Goal: Task Accomplishment & Management: Complete application form

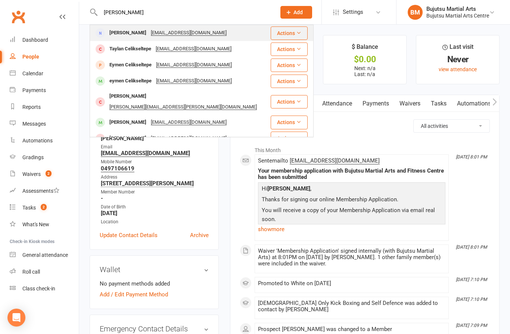
type input "[PERSON_NAME]"
click at [131, 30] on div "[PERSON_NAME]" at bounding box center [127, 33] width 41 height 11
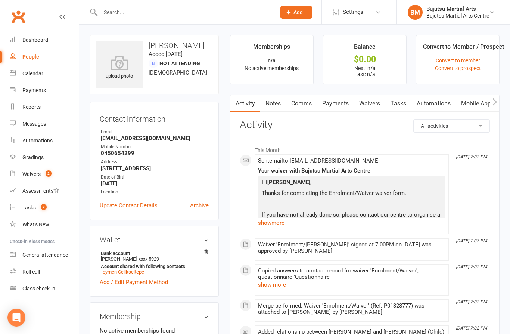
click at [374, 107] on link "Waivers" at bounding box center [369, 103] width 31 height 17
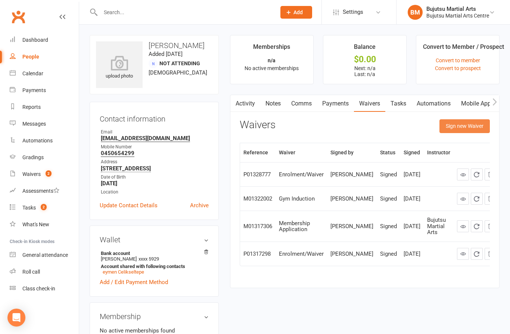
click at [458, 125] on button "Sign new Waiver" at bounding box center [464, 125] width 50 height 13
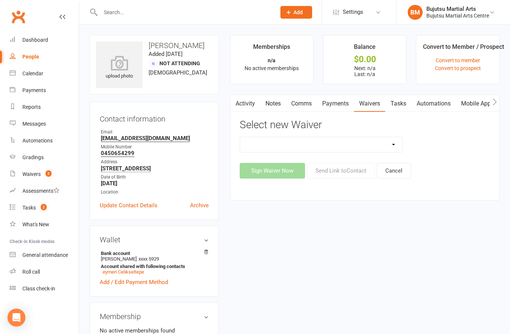
click at [283, 142] on select "Bujutsu Child Care Kids Karate Program Cash Upfront Membership Application Chan…" at bounding box center [321, 144] width 162 height 15
select select "272"
click at [267, 169] on button "Sign Waiver Now" at bounding box center [272, 171] width 65 height 16
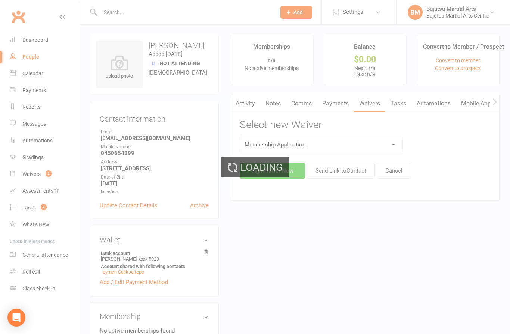
select select "bank_account"
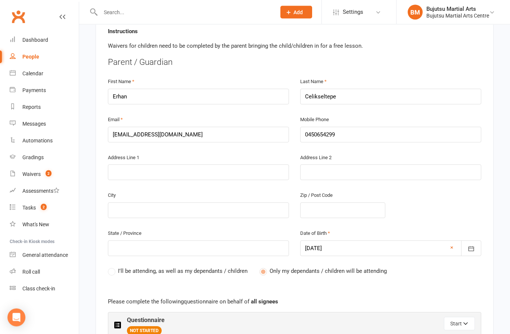
scroll to position [184, 0]
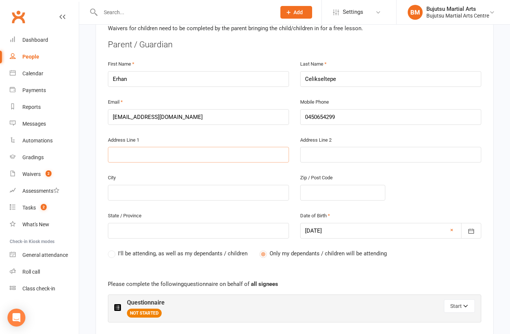
click at [187, 156] on input "text" at bounding box center [198, 155] width 181 height 16
type input "1"
type input "16"
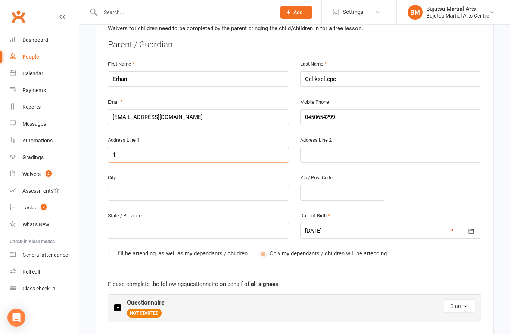
type input "16"
type input "161"
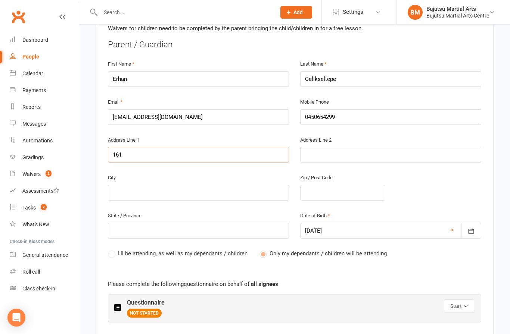
type input "161 C"
type input "[DATE]"
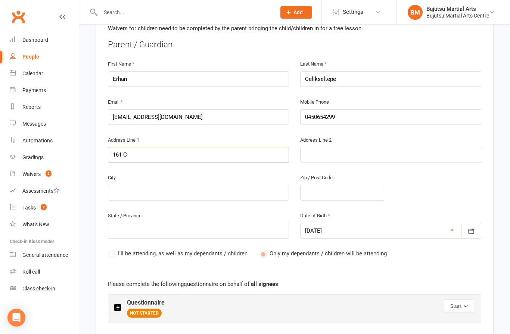
type input "[DATE]"
type input "161 Ced"
type input "161 Ceda"
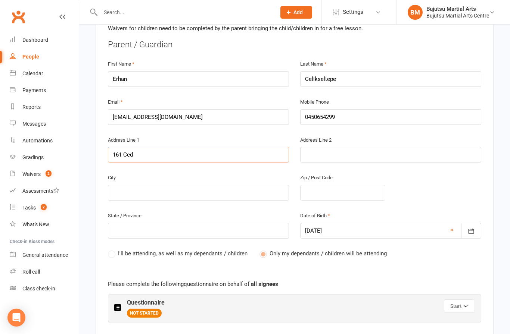
type input "161 Ceda"
type input "161 Cedar"
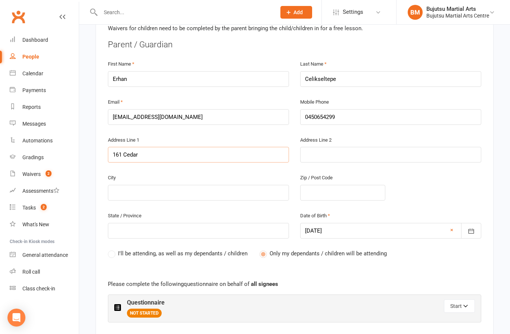
type input "[STREET_ADDRESS]"
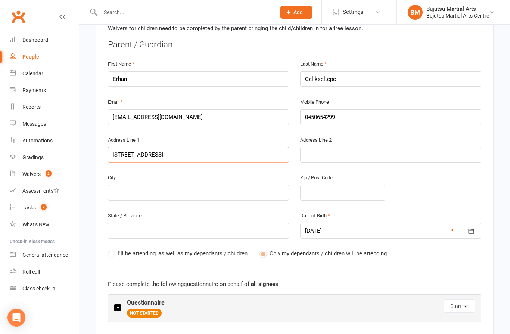
type input "[STREET_ADDRESS]"
click at [176, 189] on input "text" at bounding box center [198, 193] width 181 height 16
type input "C"
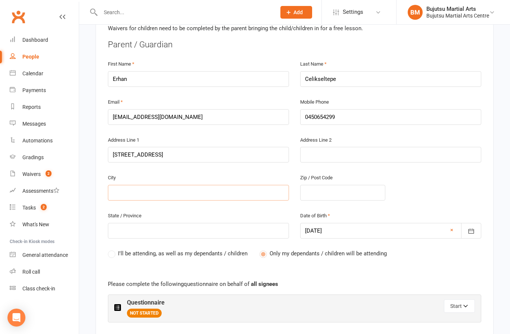
type input "C"
type input "Ca"
type input "Cas"
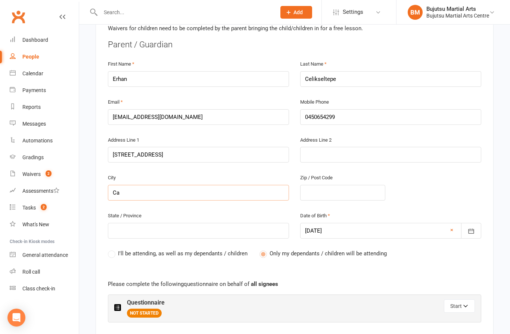
type input "Cas"
type input "Casu"
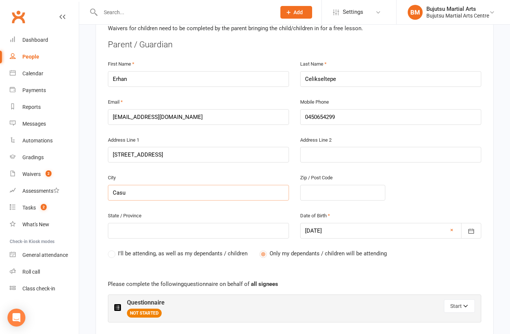
type input "Casul"
type input "Casula"
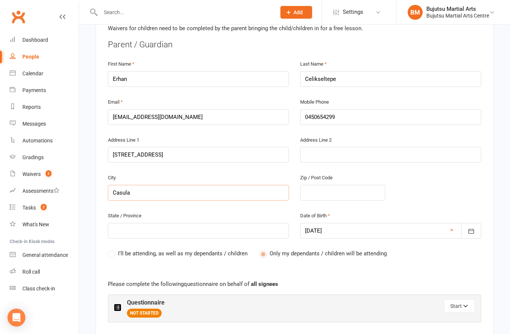
type input "Casula"
click at [321, 193] on input "text" at bounding box center [342, 193] width 85 height 16
type input "2"
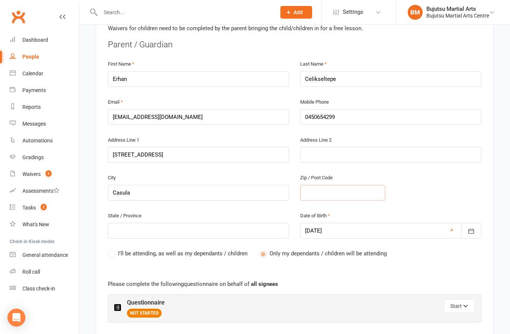
type input "2"
type input "21"
type input "217"
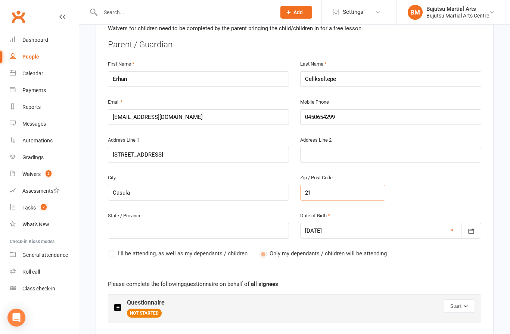
type input "217"
type input "2170"
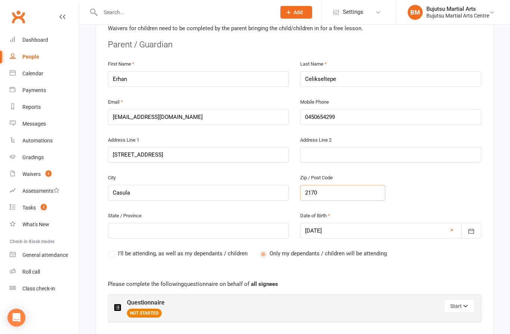
type input "2170"
click at [156, 224] on input "text" at bounding box center [198, 231] width 181 height 16
type input "N"
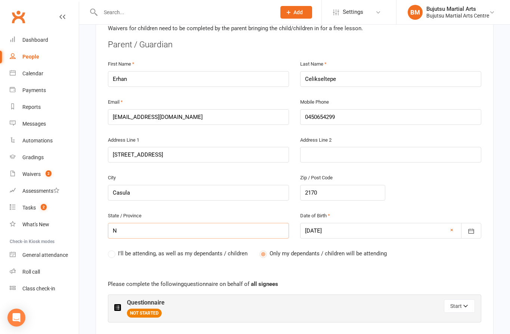
type input "NS"
type input "[GEOGRAPHIC_DATA]"
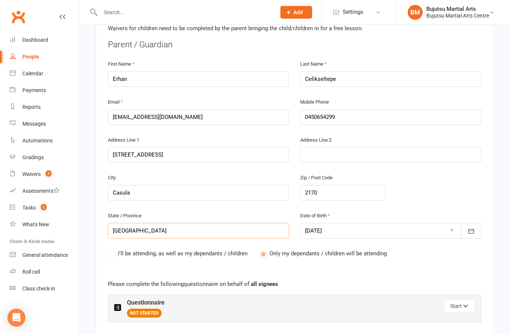
type input "[GEOGRAPHIC_DATA]"
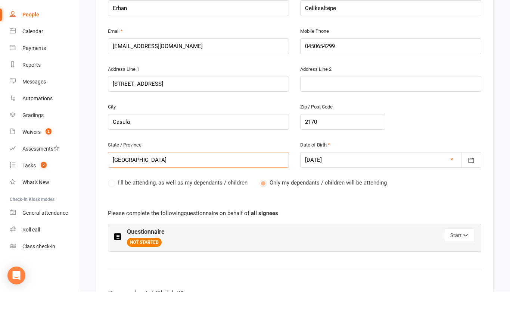
scroll to position [215, 0]
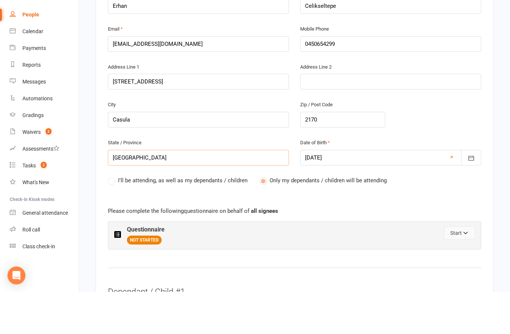
type input "[GEOGRAPHIC_DATA]"
click at [461, 269] on button "Start" at bounding box center [459, 275] width 31 height 13
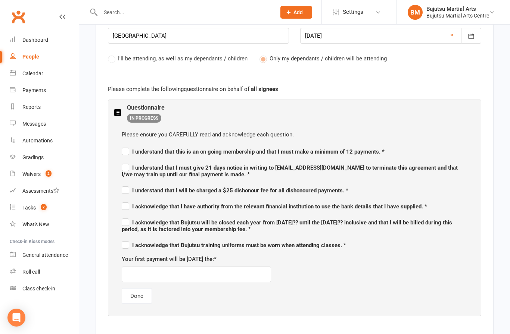
scroll to position [388, 0]
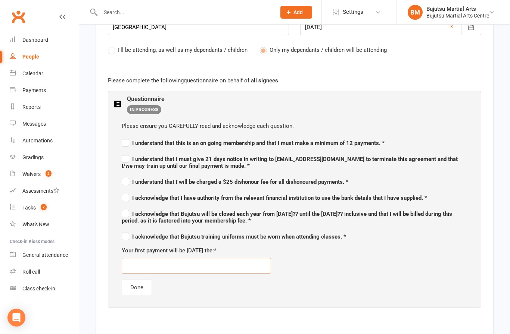
click at [200, 262] on input "text" at bounding box center [196, 266] width 149 height 16
type input "[DATE]"
click at [333, 264] on div "Your first payment will be [DATE] the: * [DATE]" at bounding box center [295, 260] width 346 height 28
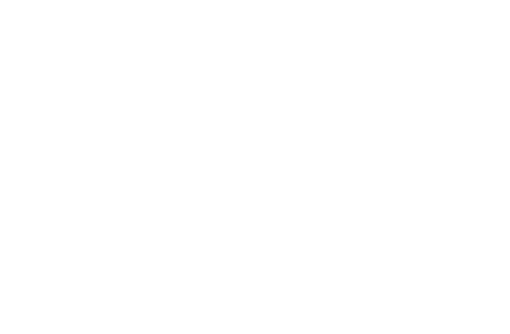
scroll to position [1311, 0]
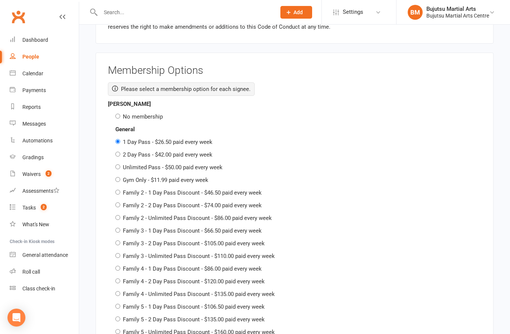
click at [136, 113] on label "No membership" at bounding box center [143, 116] width 40 height 7
click at [120, 114] on input "No membership" at bounding box center [117, 116] width 5 height 5
radio input "true"
radio input "false"
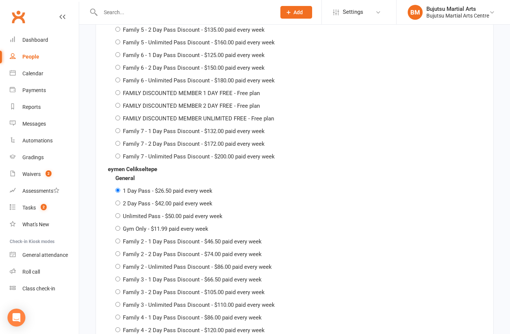
scroll to position [1611, 0]
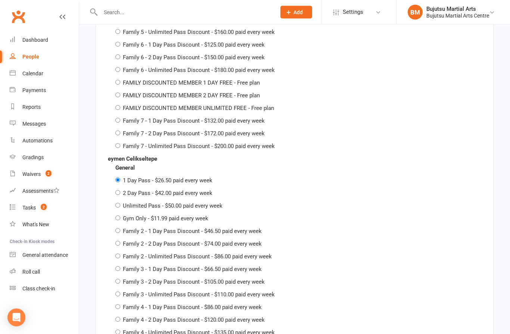
click at [191, 241] on label "Family 2 - 2 Day Pass Discount - $74.00 paid every week" at bounding box center [192, 244] width 139 height 7
click at [120, 241] on input "Family 2 - 2 Day Pass Discount - $74.00 paid every week" at bounding box center [117, 243] width 5 height 5
radio input "true"
radio input "false"
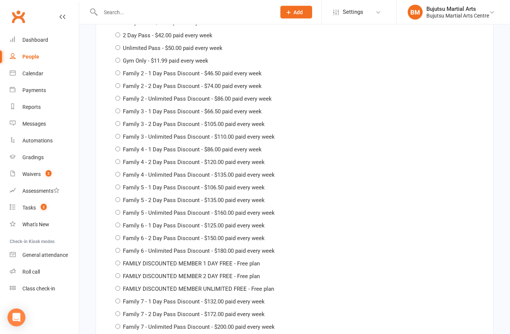
scroll to position [2108, 0]
click at [250, 273] on label "FAMILY DISCOUNTED MEMBER 2 DAY FREE - Free plan" at bounding box center [191, 276] width 137 height 7
click at [120, 274] on input "FAMILY DISCOUNTED MEMBER 2 DAY FREE - Free plan" at bounding box center [117, 276] width 5 height 5
radio input "true"
radio input "false"
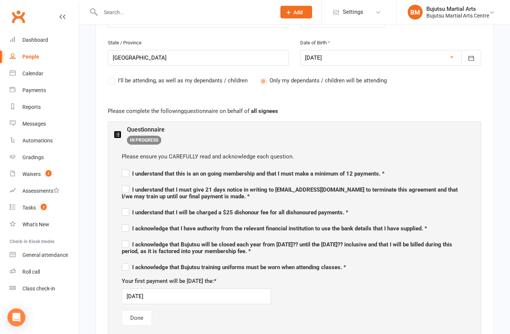
scroll to position [357, 0]
click at [122, 169] on label "I understand that this is an on going membership and that I must make a minimum…" at bounding box center [253, 172] width 263 height 9
click at [122, 167] on input "I understand that this is an on going membership and that I must make a minimum…" at bounding box center [253, 167] width 263 height 0
checkbox input "true"
click at [127, 184] on label "I understand that I must give 21 days notice in writing to [EMAIL_ADDRESS][DOMA…" at bounding box center [295, 192] width 346 height 16
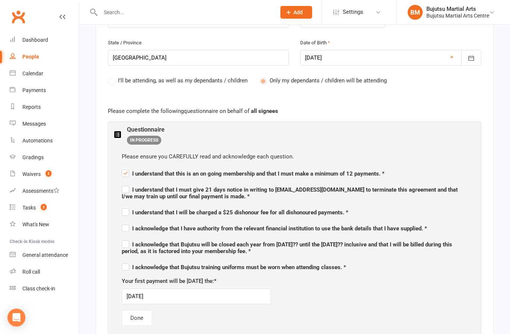
click at [127, 183] on input "I understand that I must give 21 days notice in writing to [EMAIL_ADDRESS][DOMA…" at bounding box center [295, 183] width 346 height 0
checkbox input "true"
click at [129, 209] on span "I understand that I will be charged a $25 dishonour fee for all dishonoured pay…" at bounding box center [235, 212] width 227 height 7
click at [129, 206] on input "I understand that I will be charged a $25 dishonour fee for all dishonoured pay…" at bounding box center [235, 206] width 227 height 0
checkbox input "true"
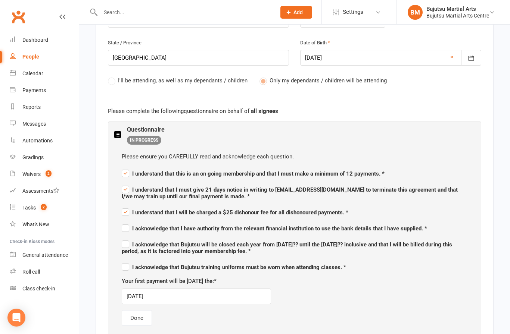
click at [119, 221] on div "Please ensure you CAREFULLY read and acknowledge each question. I understand th…" at bounding box center [294, 239] width 360 height 189
click at [121, 229] on div "Please ensure you CAREFULLY read and acknowledge each question. I understand th…" at bounding box center [294, 239] width 360 height 189
click at [130, 227] on span "I acknowledge that I have authority from the relevant financial institution to …" at bounding box center [274, 228] width 305 height 7
click at [130, 222] on input "I acknowledge that I have authority from the relevant financial institution to …" at bounding box center [274, 222] width 305 height 0
checkbox input "true"
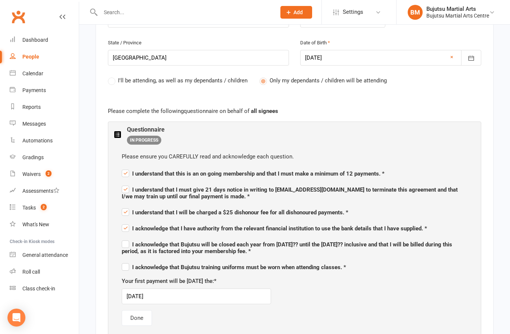
click at [125, 243] on label "I acknowledge that Bujutsu will be closed each year from [DATE]?? until the [DA…" at bounding box center [295, 247] width 346 height 16
click at [125, 238] on input "I acknowledge that Bujutsu will be closed each year from [DATE]?? until the [DA…" at bounding box center [295, 238] width 346 height 0
checkbox input "true"
click at [124, 264] on label "I acknowledge that Bujutsu training uniforms must be worn when attending classe…" at bounding box center [234, 266] width 224 height 9
click at [124, 261] on input "I acknowledge that Bujutsu training uniforms must be worn when attending classe…" at bounding box center [234, 261] width 224 height 0
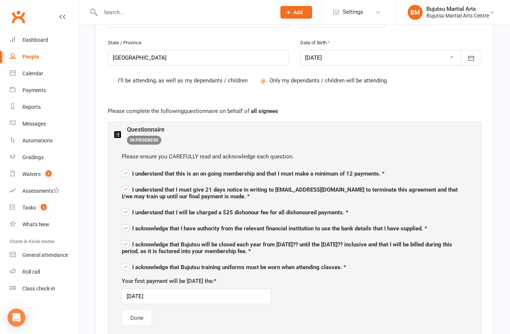
checkbox input "true"
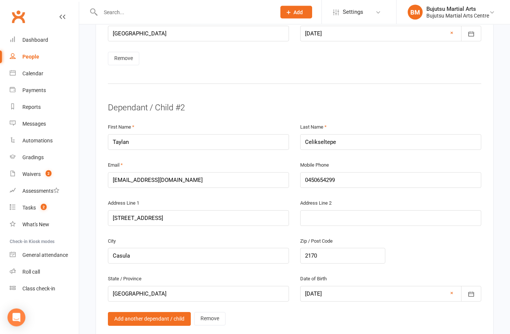
scroll to position [891, 0]
click at [363, 288] on div at bounding box center [390, 294] width 181 height 16
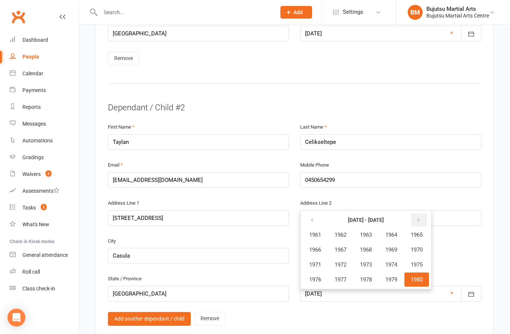
click at [426, 213] on button "button" at bounding box center [419, 219] width 16 height 13
click at [427, 213] on button "button" at bounding box center [419, 219] width 16 height 13
click at [346, 277] on span "2017" at bounding box center [340, 280] width 12 height 7
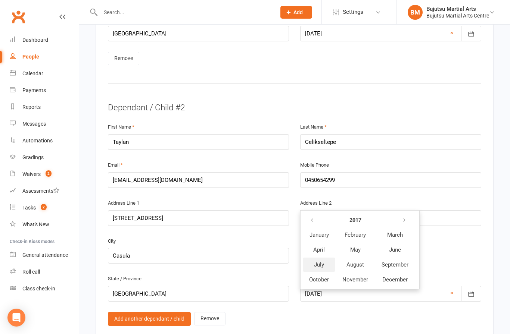
click at [323, 262] on span "July" at bounding box center [319, 265] width 10 height 7
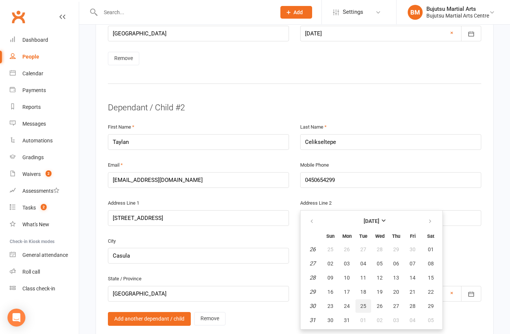
click at [370, 300] on button "25" at bounding box center [363, 306] width 16 height 13
type input "[DATE]"
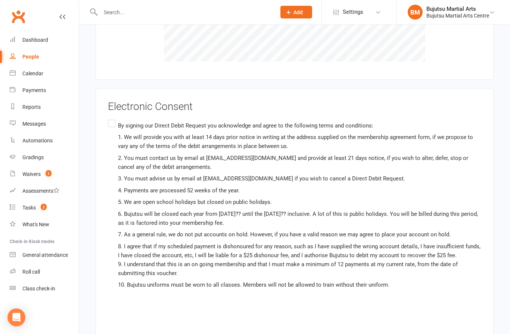
scroll to position [2890, 0]
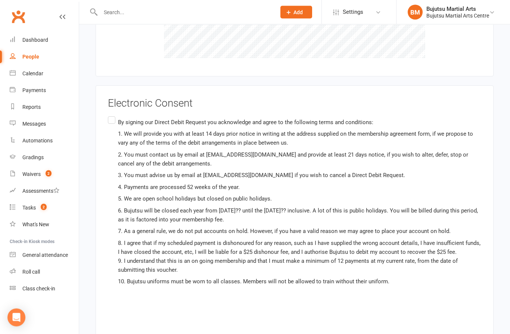
click at [111, 115] on label "By signing our Direct Debit Request you acknowledge and agree to the following …" at bounding box center [294, 214] width 373 height 198
click at [111, 115] on input "By signing our Direct Debit Request you acknowledge and agree to the following …" at bounding box center [110, 115] width 5 height 0
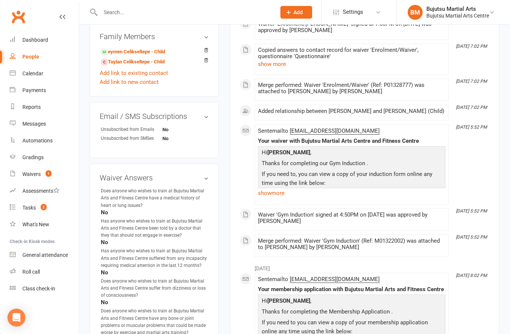
scroll to position [313, 0]
